Goal: Transaction & Acquisition: Book appointment/travel/reservation

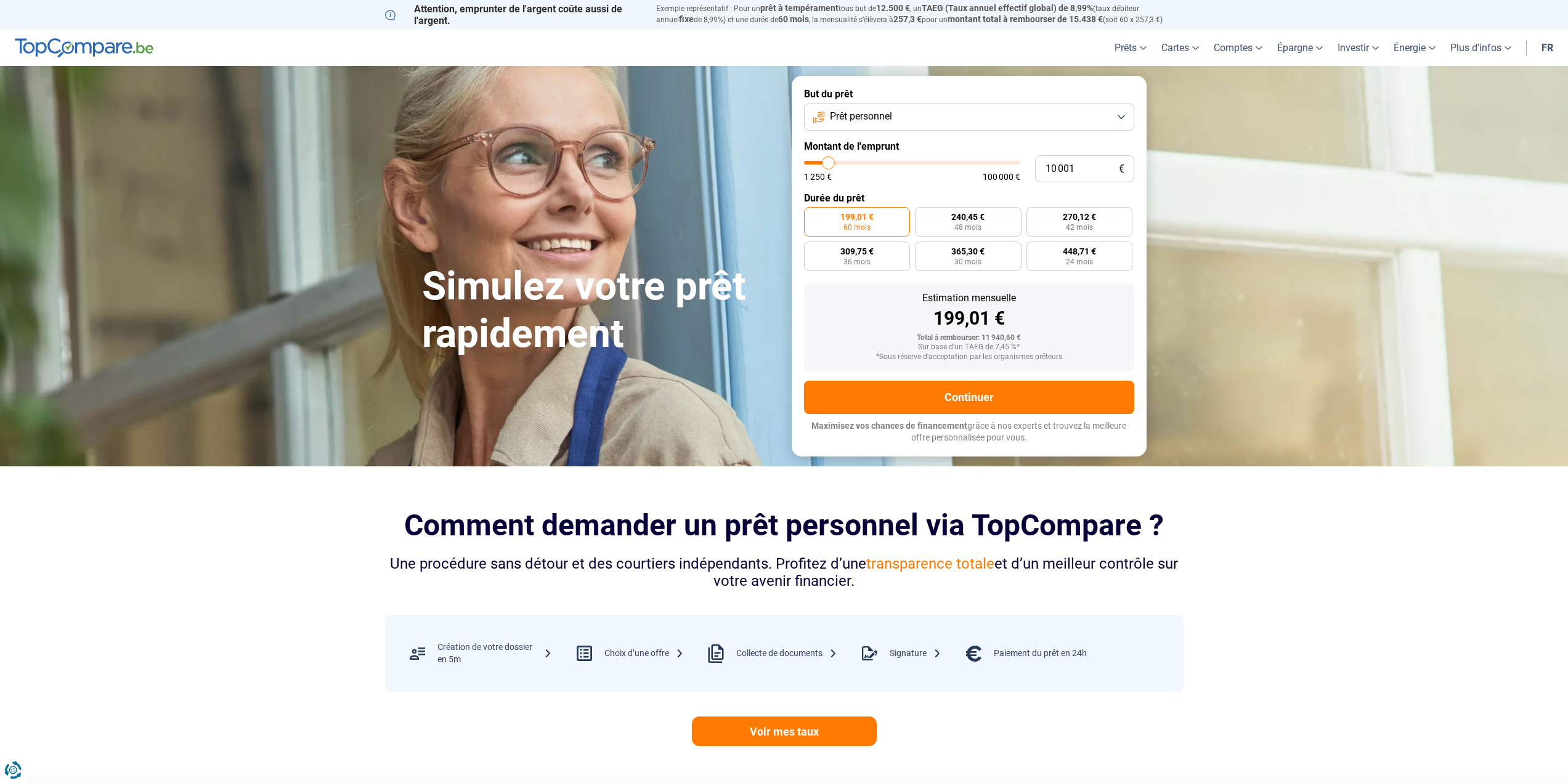
click at [857, 118] on span "Prêt personnel" at bounding box center [861, 116] width 62 height 14
click at [858, 120] on span "Prêt personnel" at bounding box center [861, 116] width 62 height 14
click at [871, 107] on button "Prêt personnel" at bounding box center [969, 116] width 330 height 27
click at [784, 164] on div "But du prêt Prêt personnel Prêt personnel Regroupement de crédits Prêt voiture …" at bounding box center [969, 266] width 370 height 380
click at [1146, 108] on link "Prêt hypothécaire" at bounding box center [1181, 105] width 113 height 22
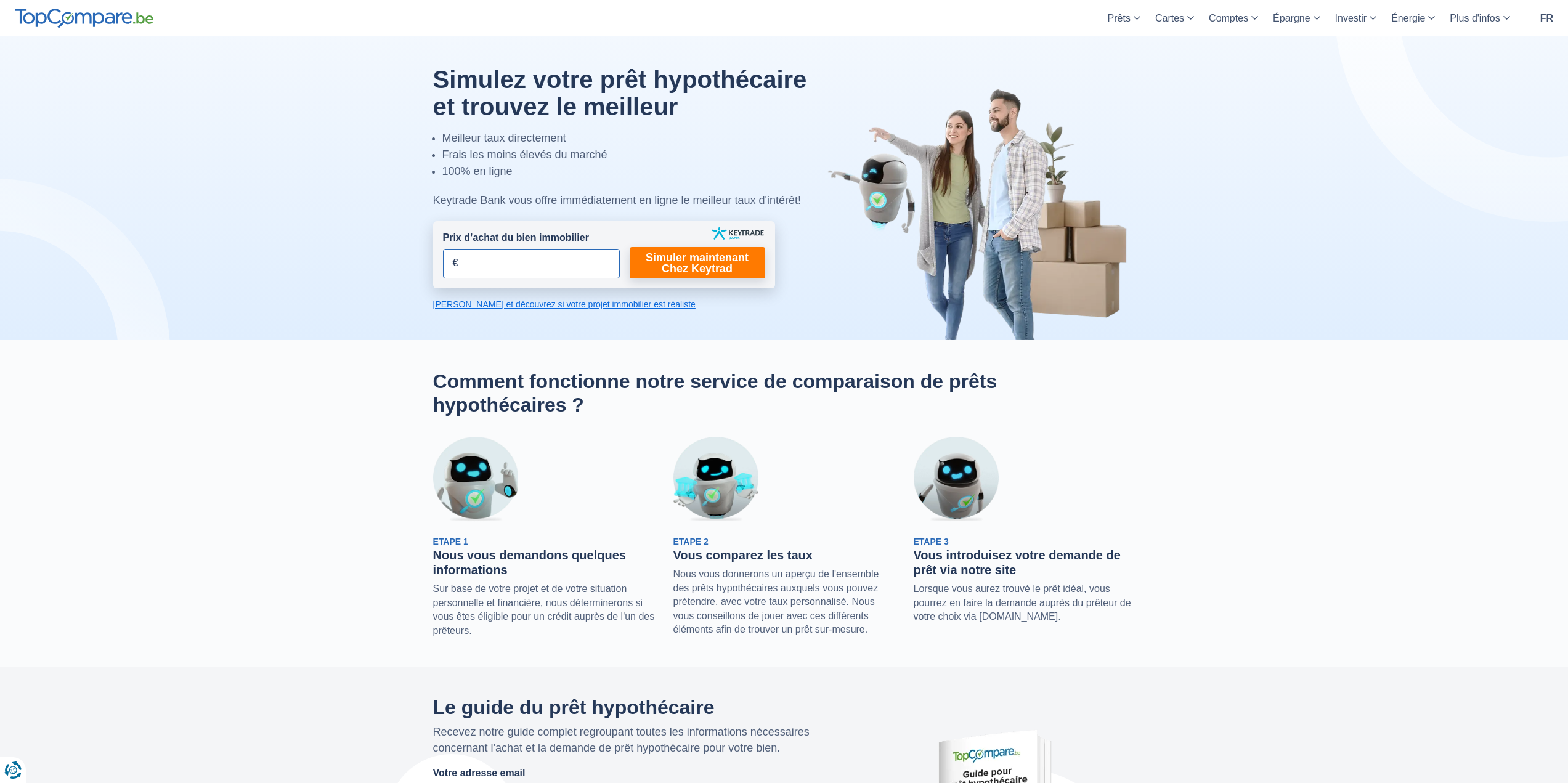
click at [545, 263] on input "Prix d’achat du bien immobilier" at bounding box center [531, 263] width 177 height 30
type input "300.000"
click at [689, 272] on link "Simuler maintenant Chez Keytrad" at bounding box center [697, 263] width 135 height 32
click at [680, 268] on link "Simuler maintenant Chez Keytrad" at bounding box center [697, 263] width 135 height 32
click at [594, 304] on link "[PERSON_NAME] et découvrez si votre projet immobilier est réaliste" at bounding box center [604, 304] width 342 height 13
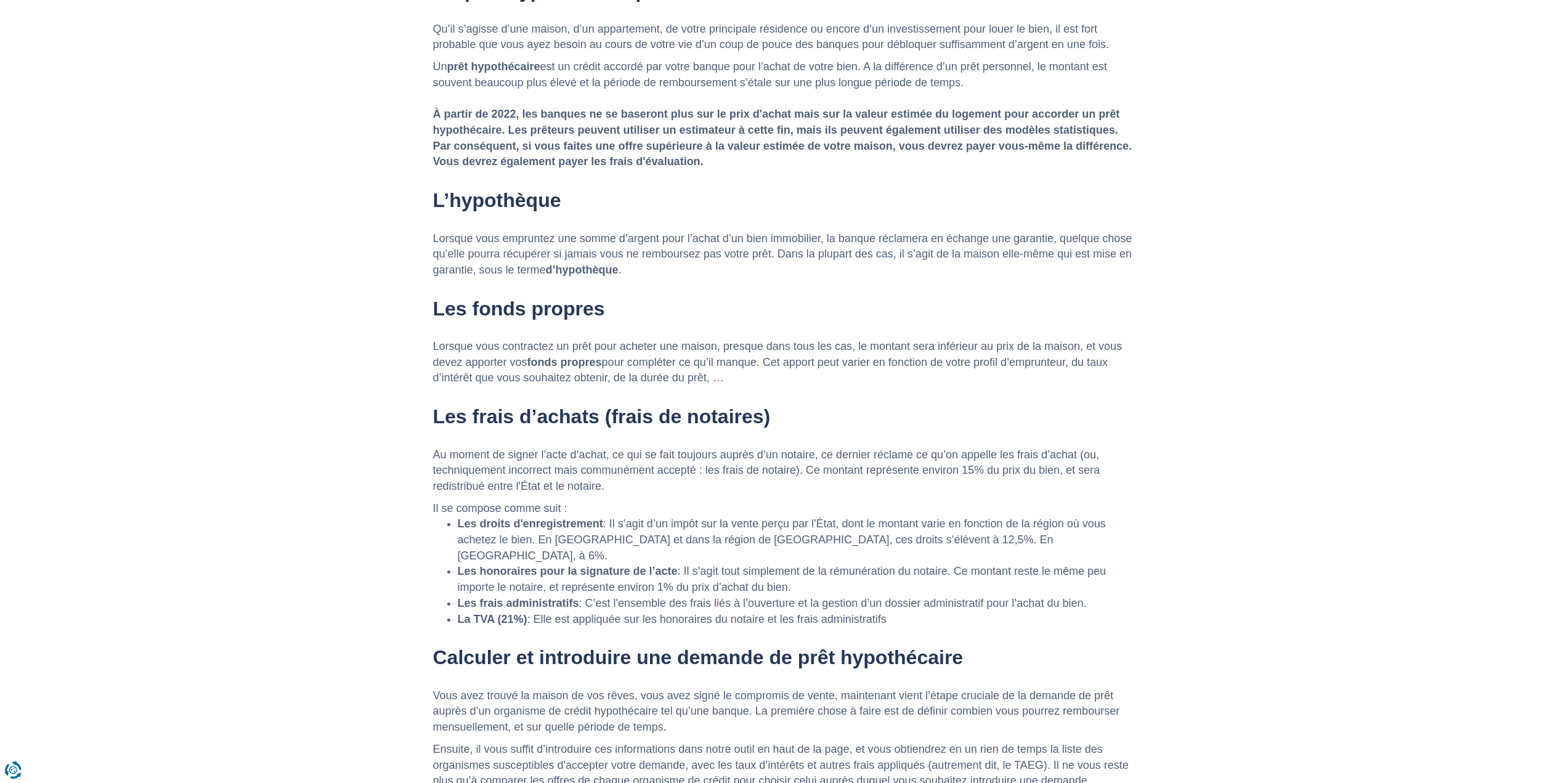
scroll to position [1428, 0]
